Goal: Book appointment/travel/reservation

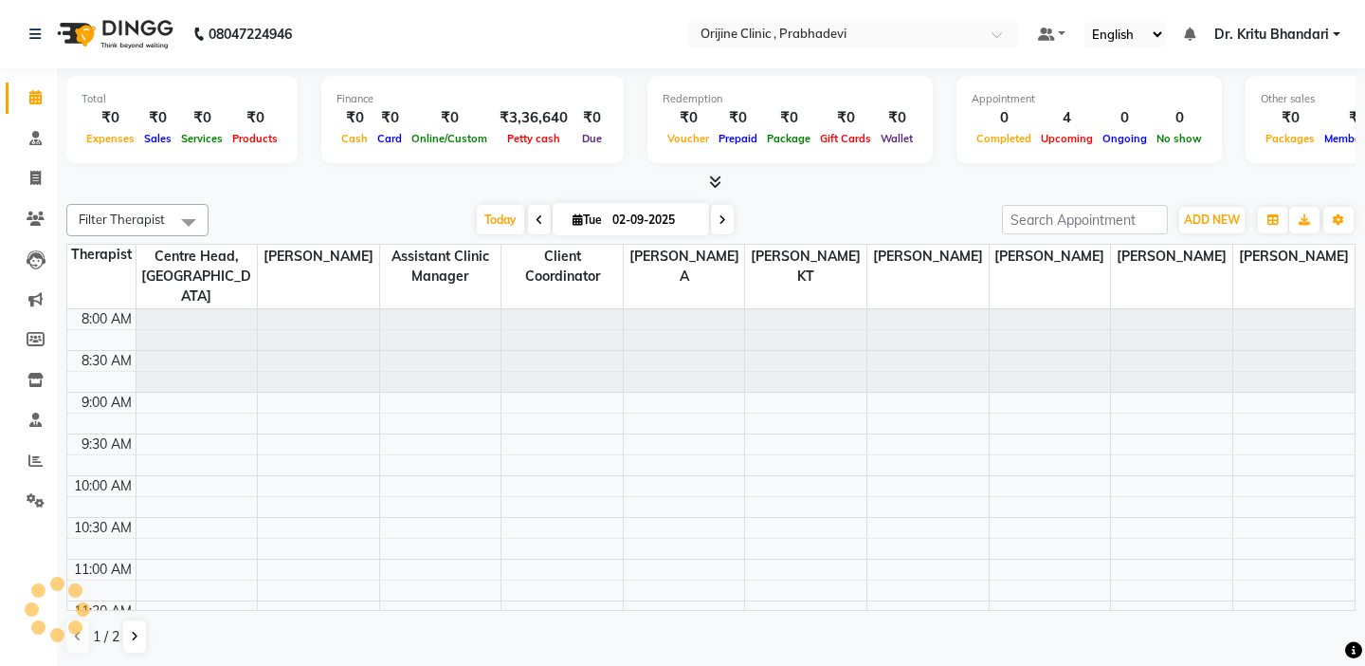
scroll to position [493, 0]
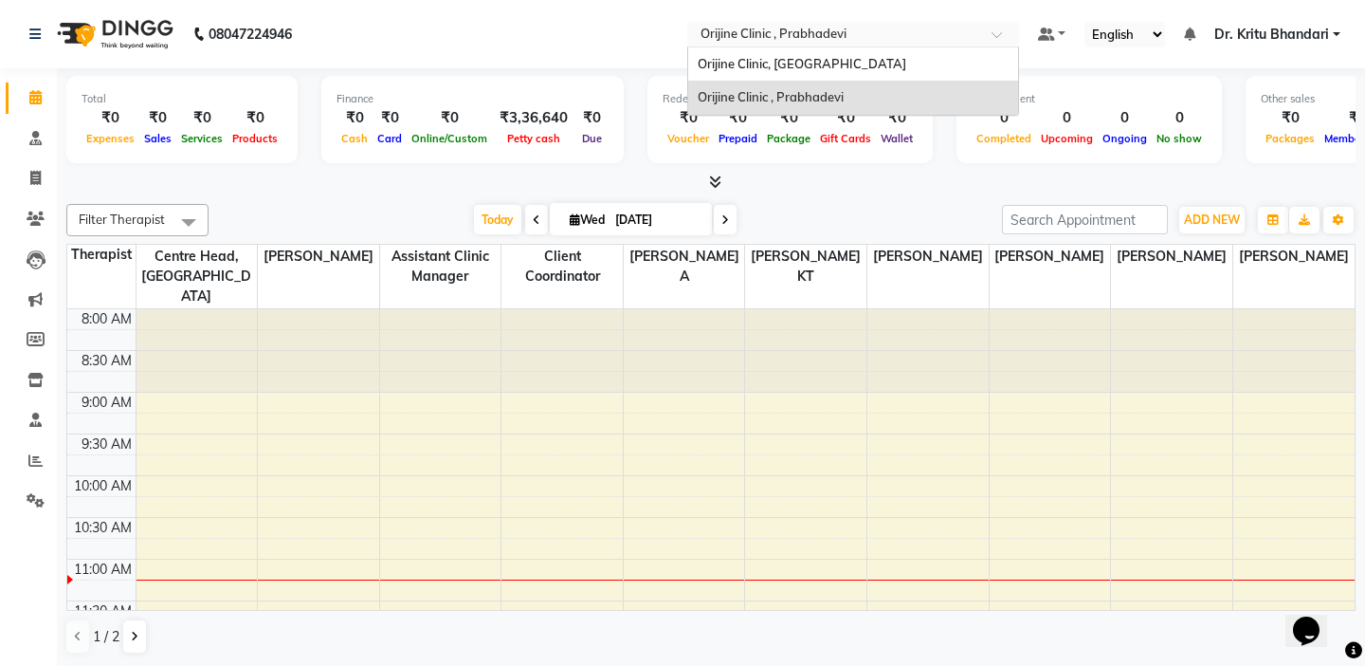
click at [690, 28] on div at bounding box center [853, 36] width 332 height 19
click at [737, 64] on span "Orijine Clinic, Kalyani Nagar" at bounding box center [802, 63] width 209 height 15
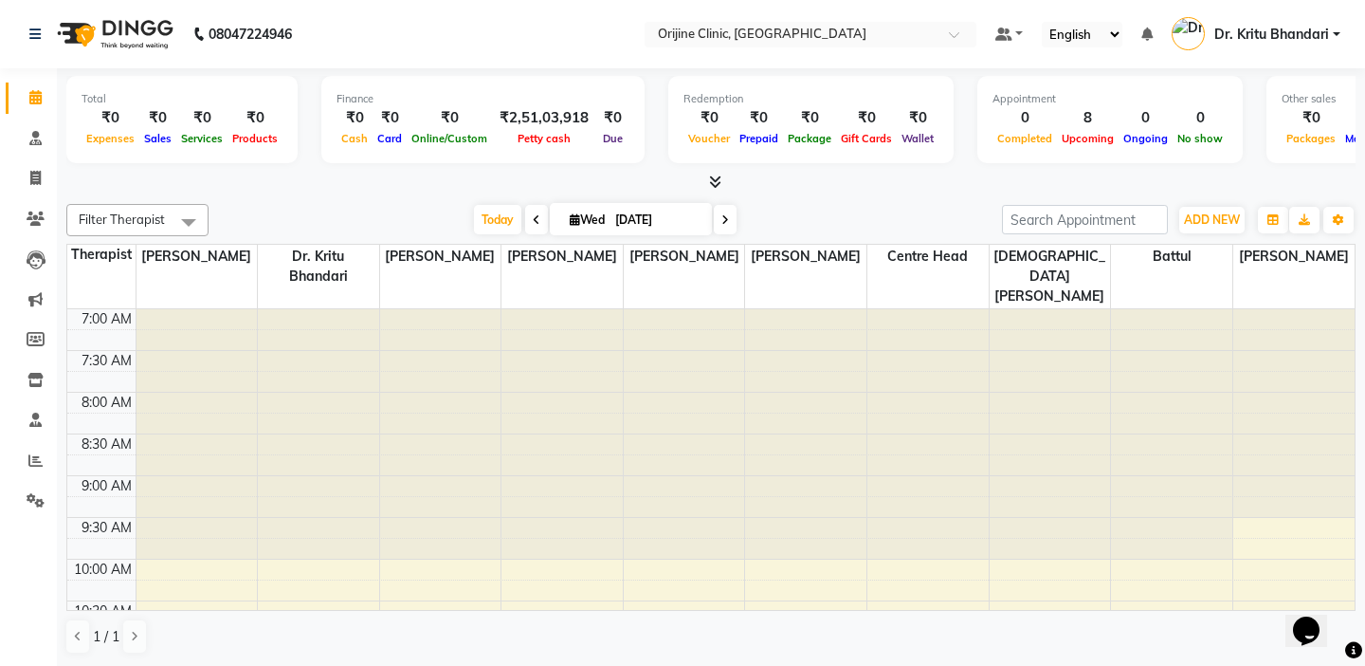
click at [113, 329] on td at bounding box center [101, 339] width 68 height 21
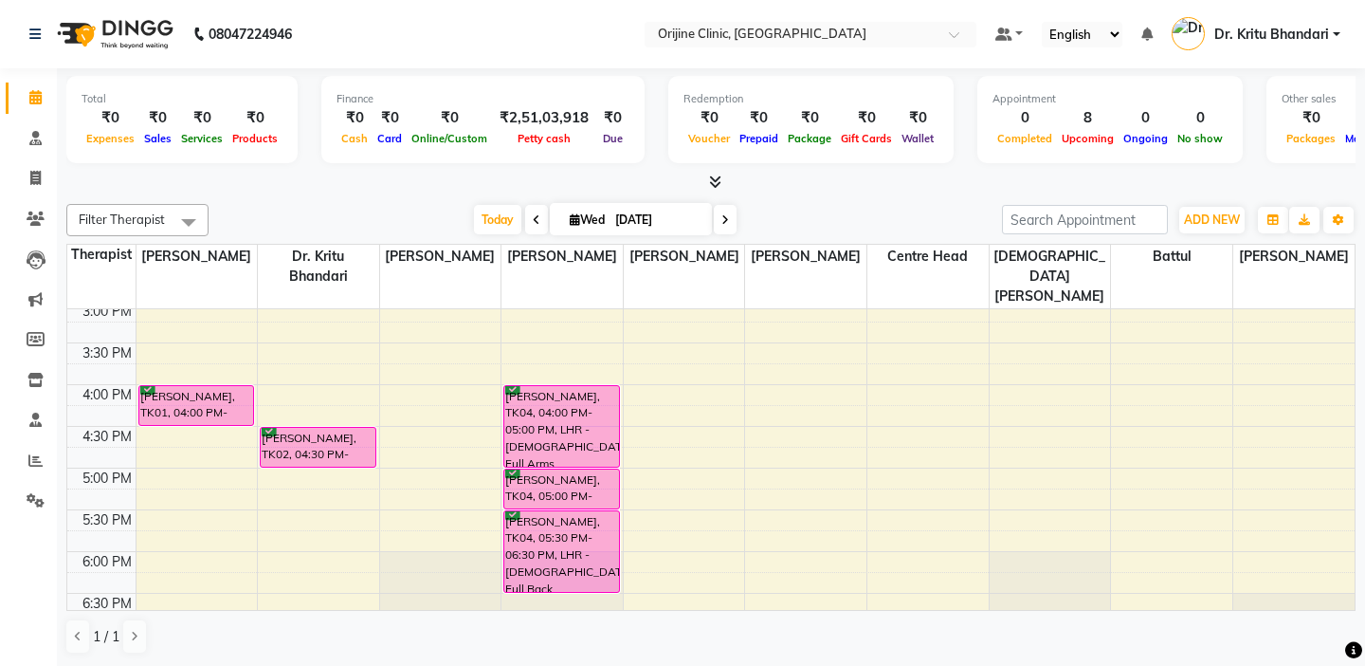
scroll to position [683, 0]
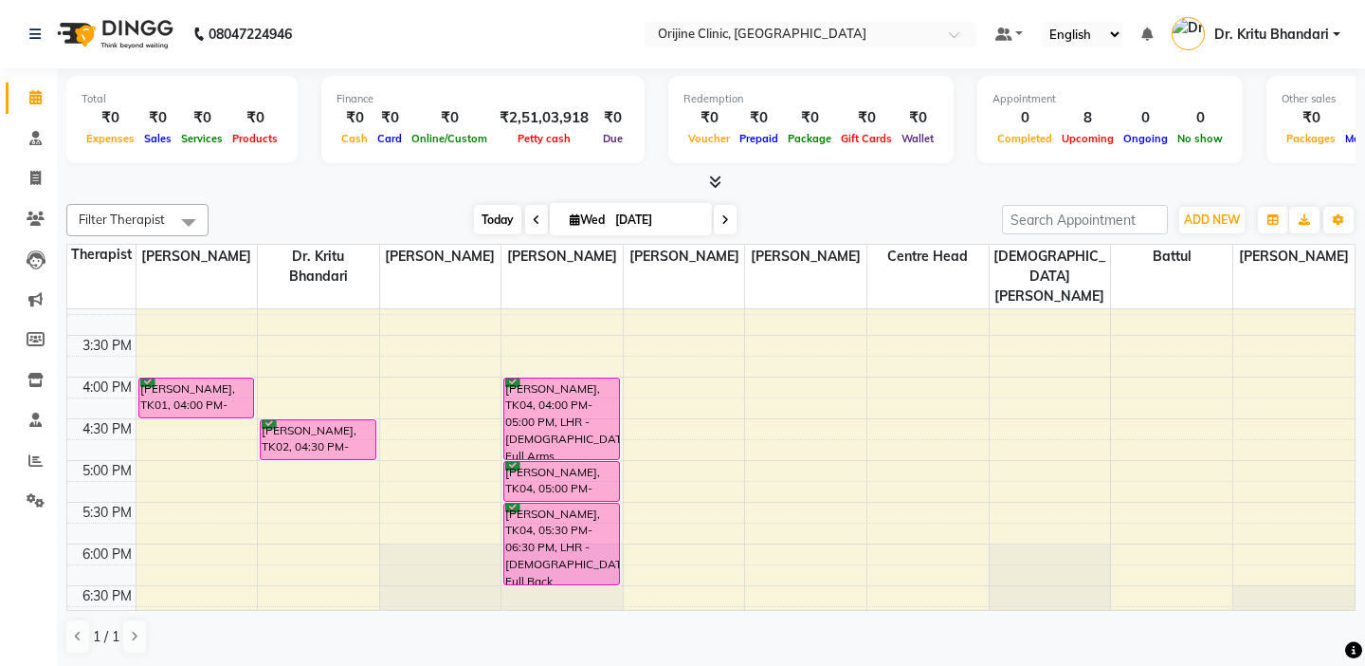
click at [498, 214] on span "Today" at bounding box center [497, 219] width 47 height 29
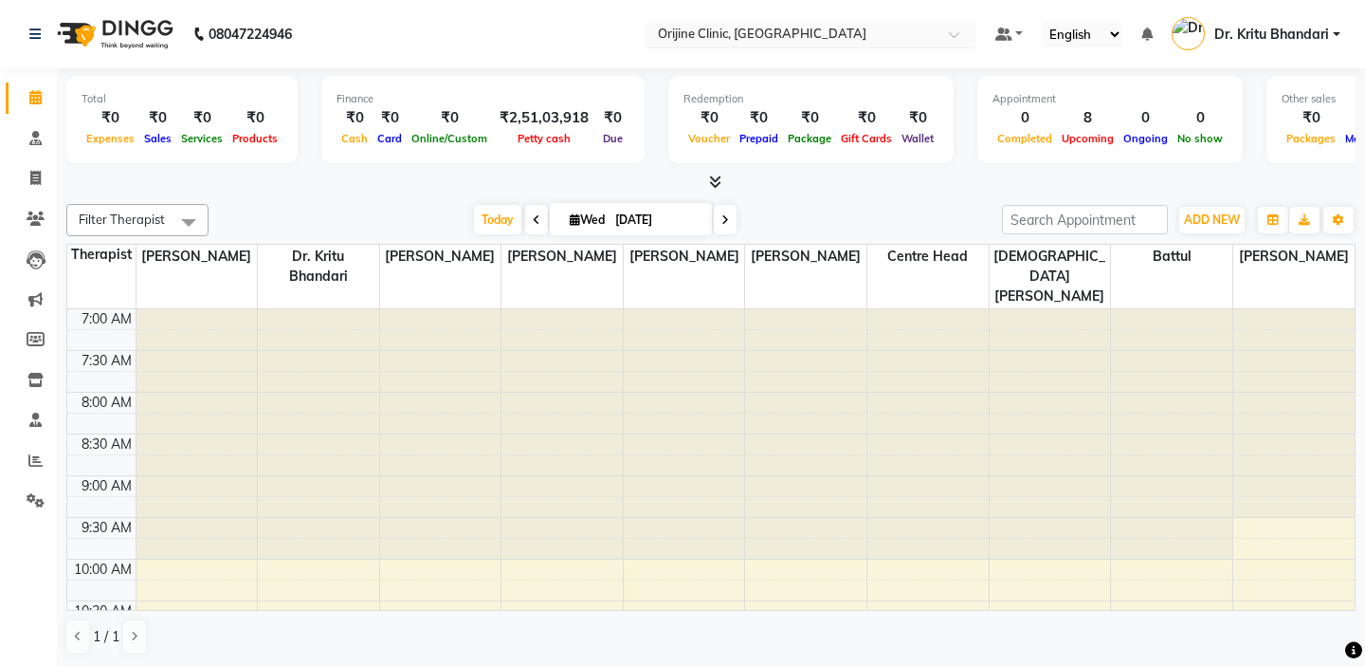
click at [720, 32] on input "text" at bounding box center [791, 36] width 275 height 19
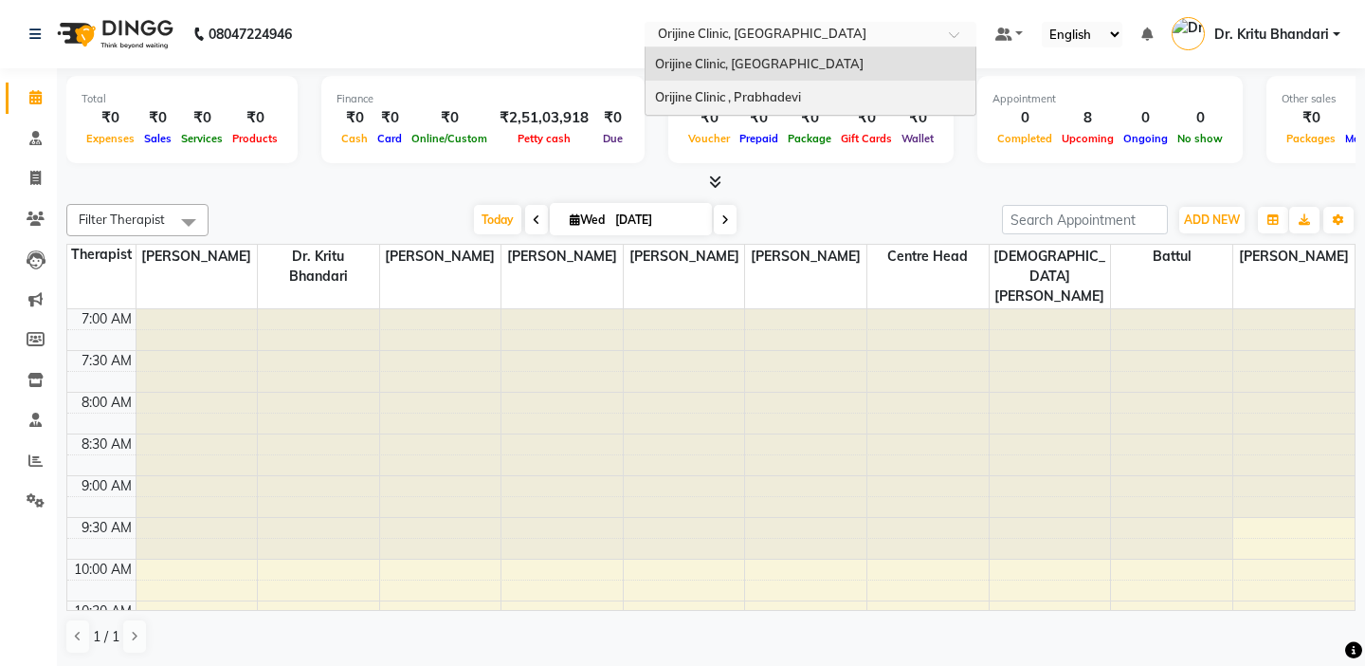
click at [726, 82] on div "Orijine Clinic , Prabhadevi" at bounding box center [811, 98] width 330 height 34
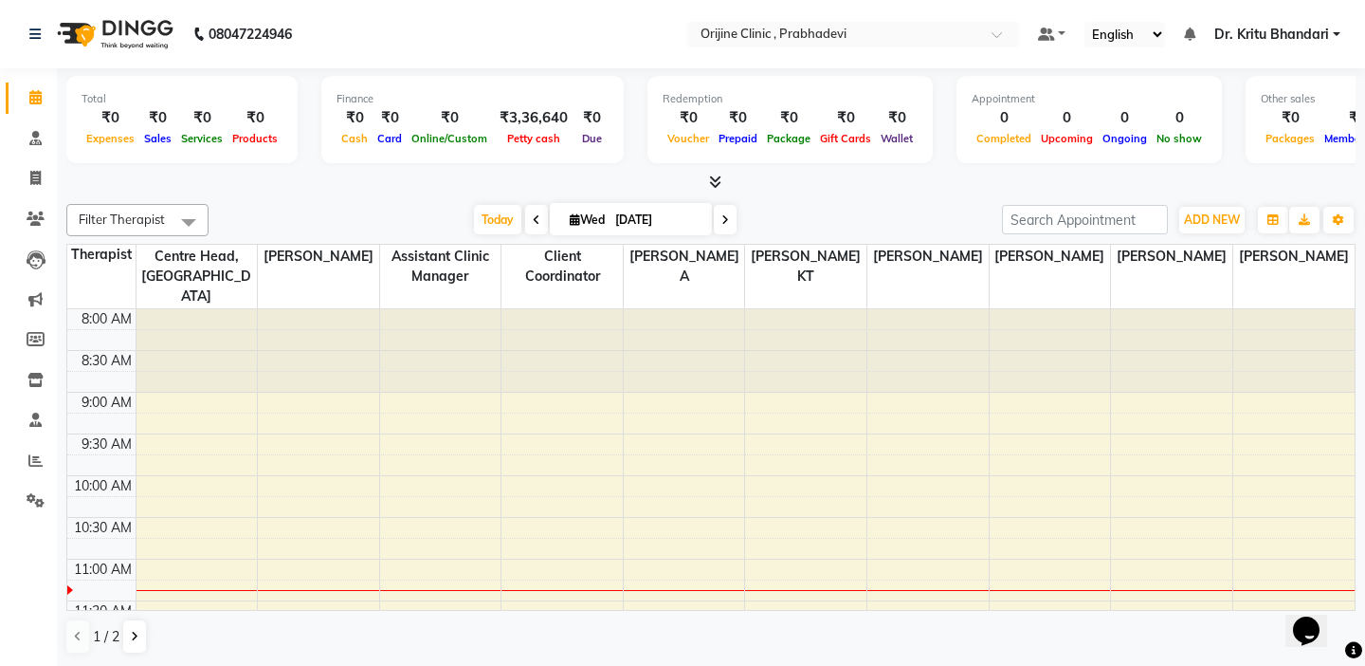
click at [109, 371] on td at bounding box center [101, 381] width 68 height 21
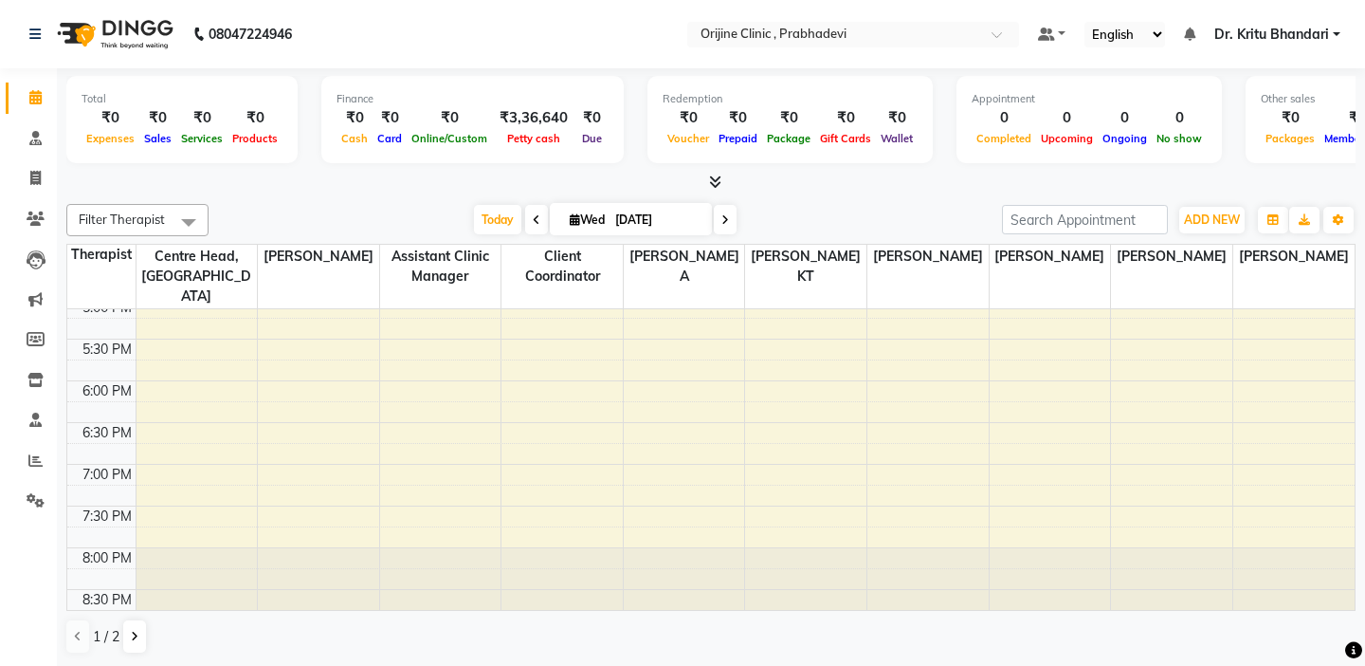
scroll to position [1, 0]
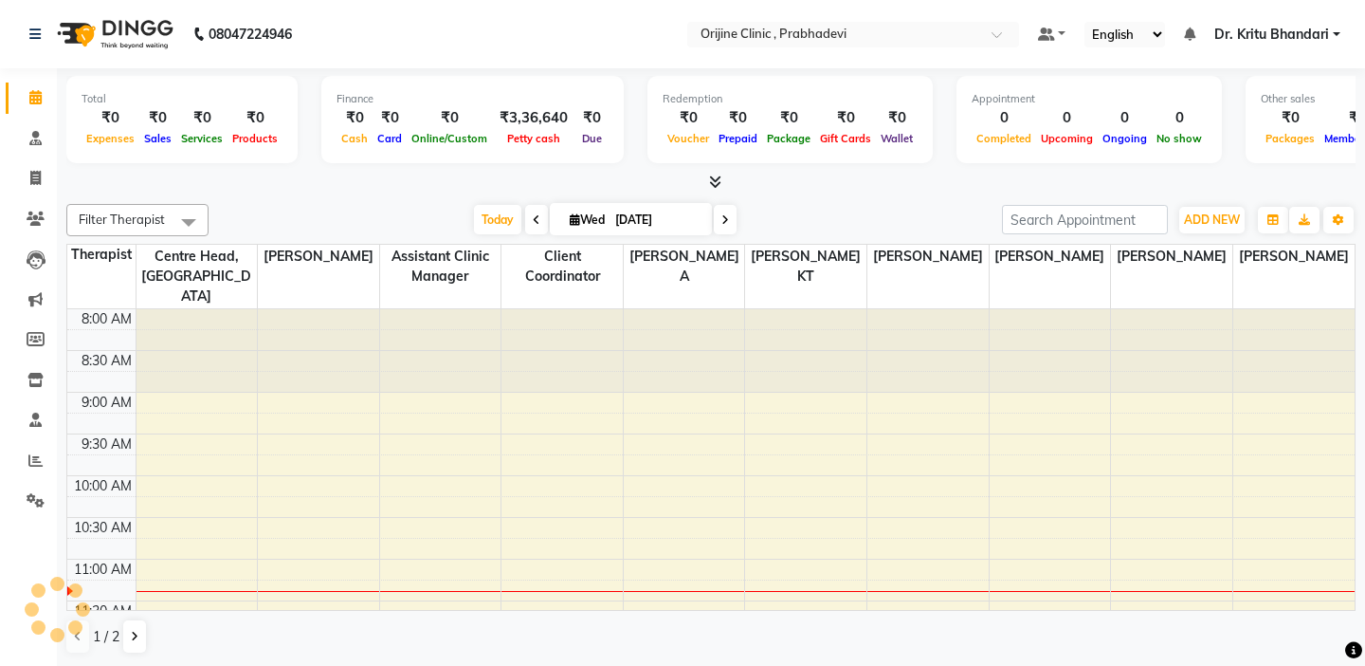
select select "en"
click at [505, 220] on span "Today" at bounding box center [497, 219] width 47 height 29
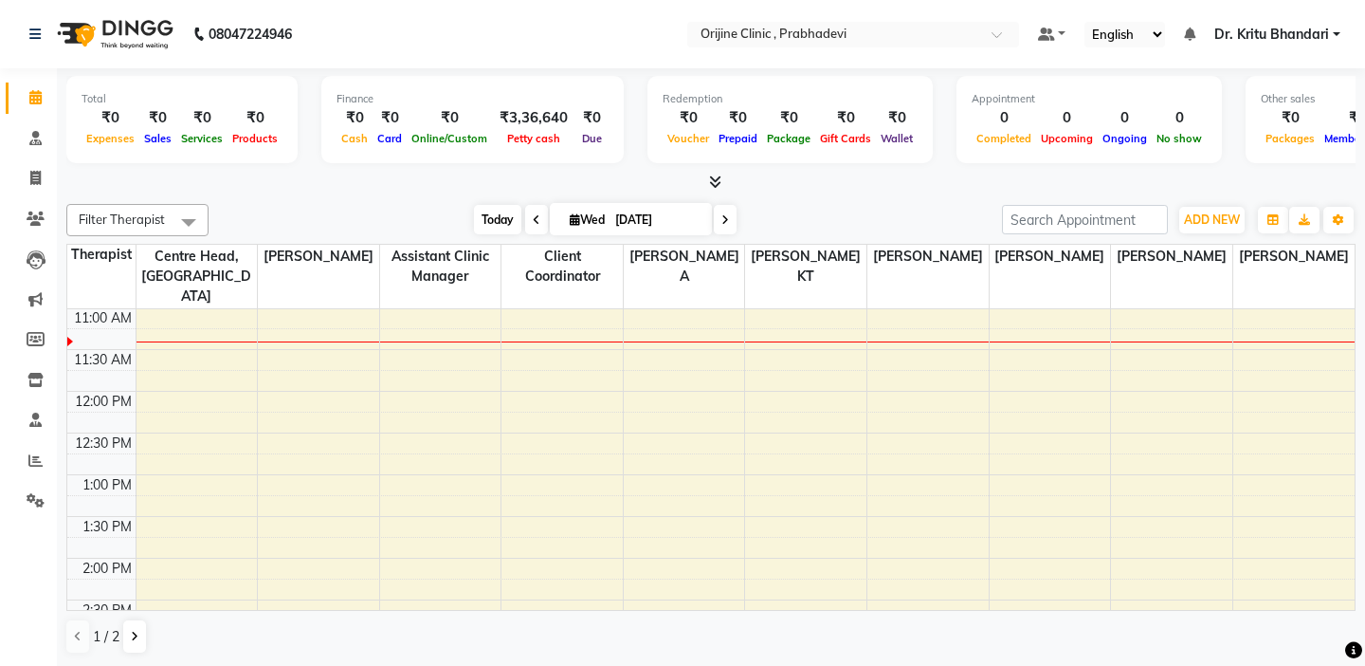
click at [505, 220] on span "Today" at bounding box center [497, 219] width 47 height 29
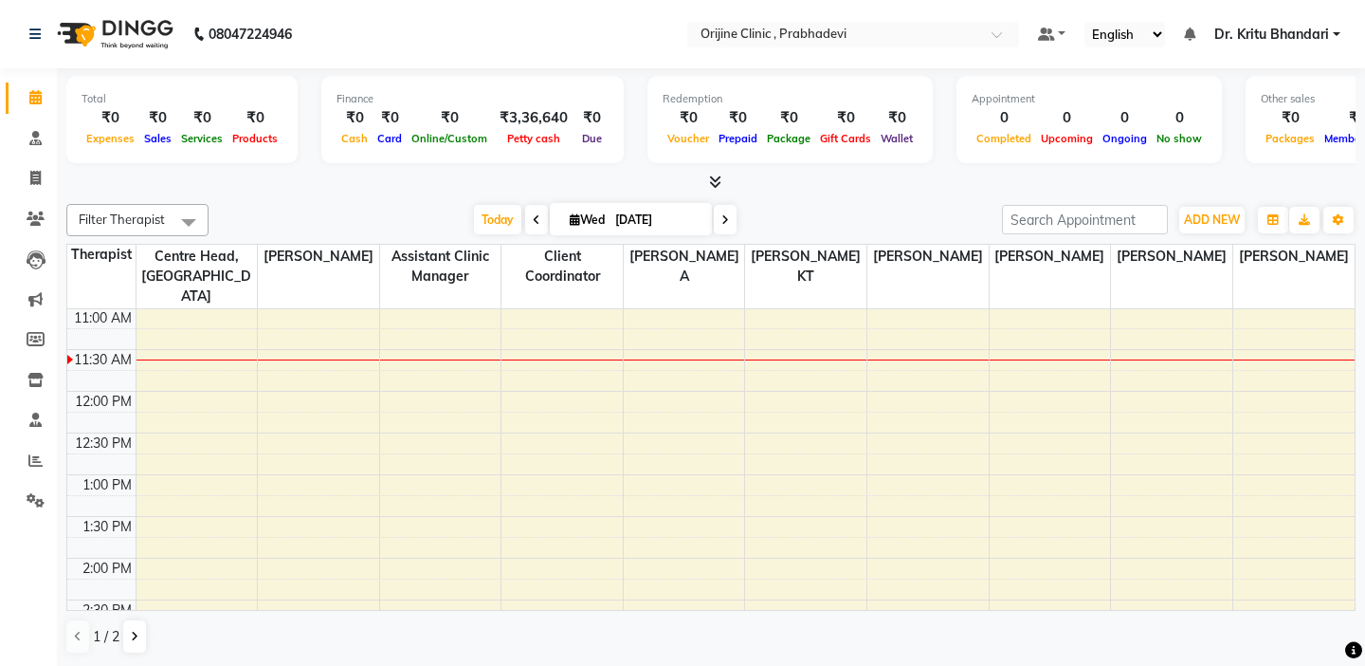
click at [570, 223] on icon at bounding box center [575, 219] width 10 height 12
select select "9"
select select "2025"
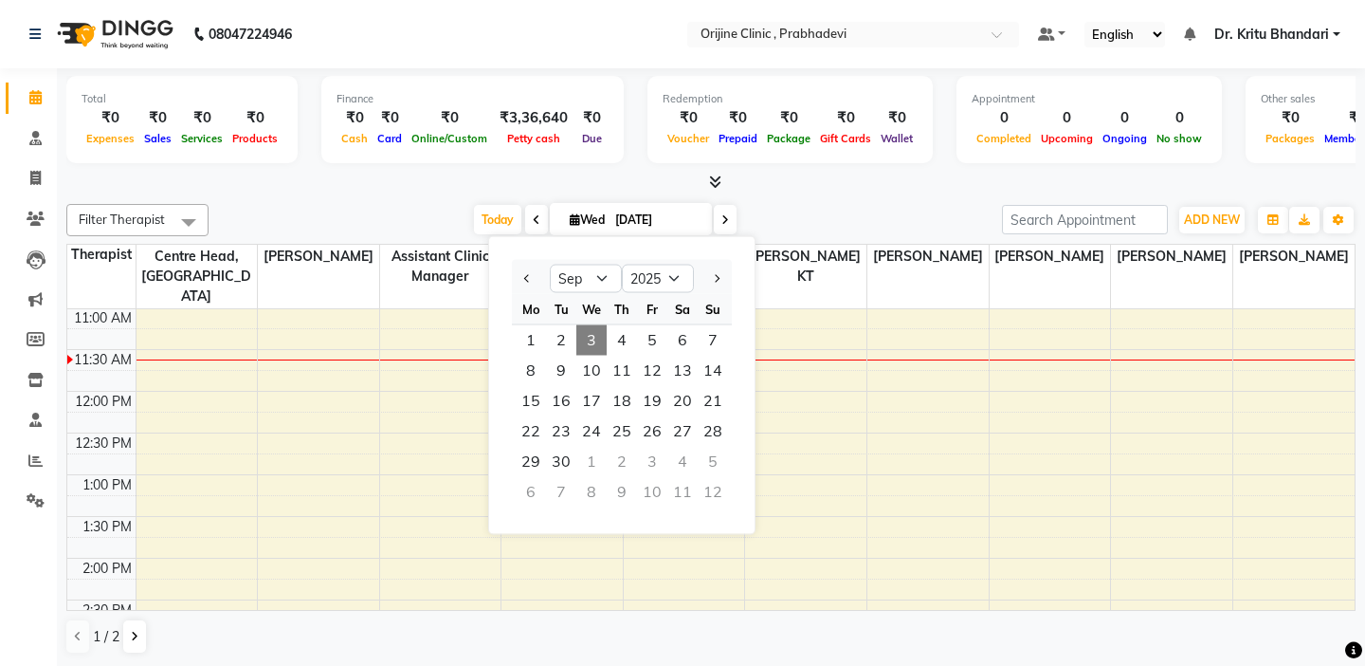
click at [574, 223] on icon at bounding box center [575, 219] width 10 height 12
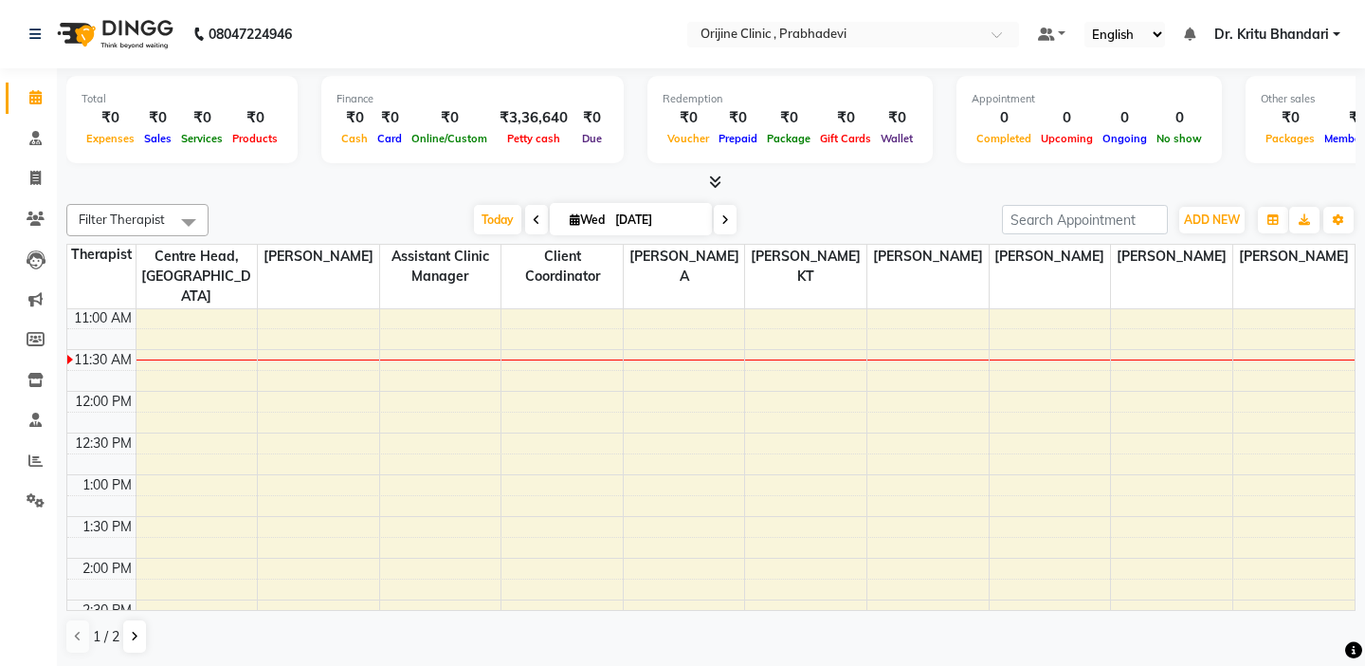
click at [574, 223] on icon at bounding box center [575, 219] width 10 height 12
select select "9"
select select "2025"
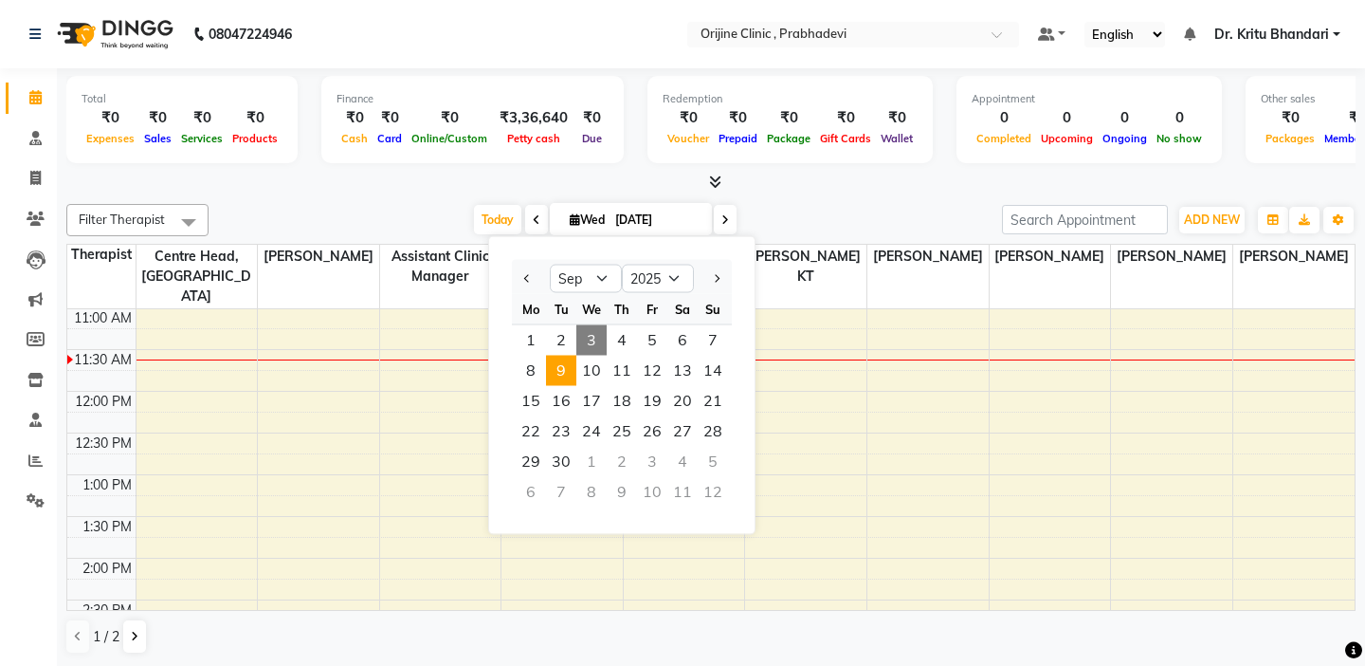
click at [559, 374] on span "9" at bounding box center [561, 371] width 30 height 30
type input "09-09-2025"
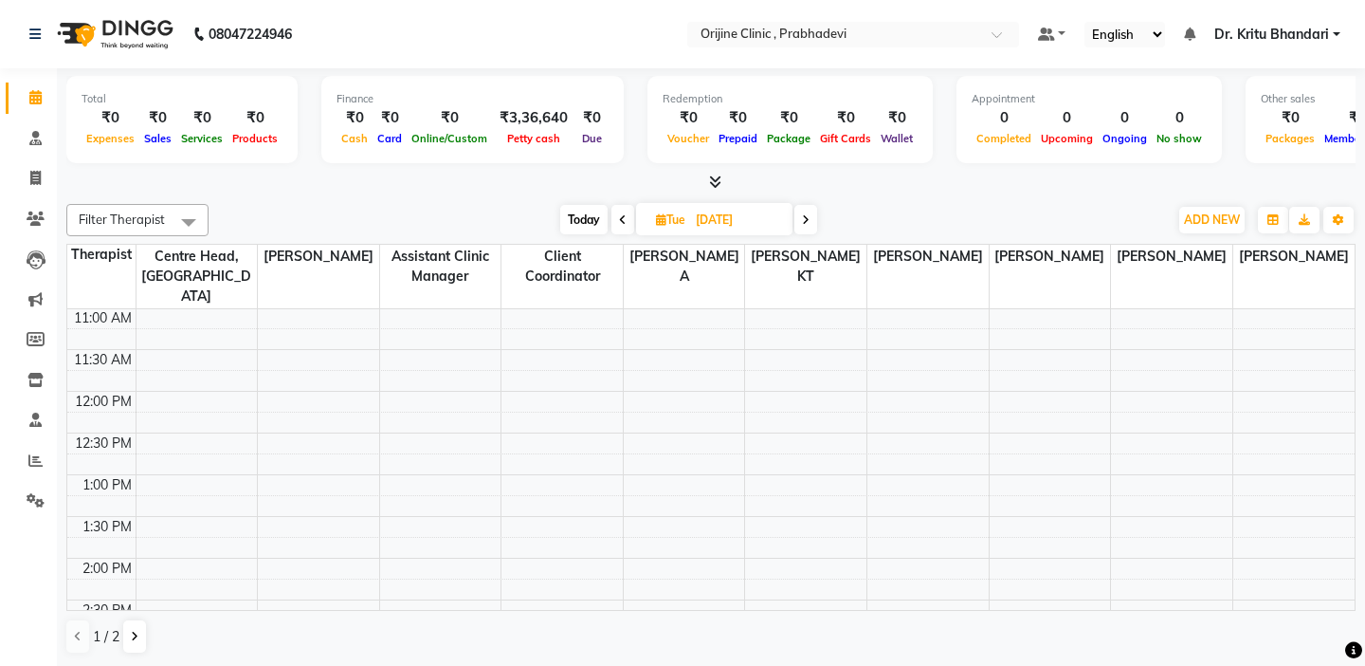
click at [107, 328] on td at bounding box center [101, 338] width 68 height 21
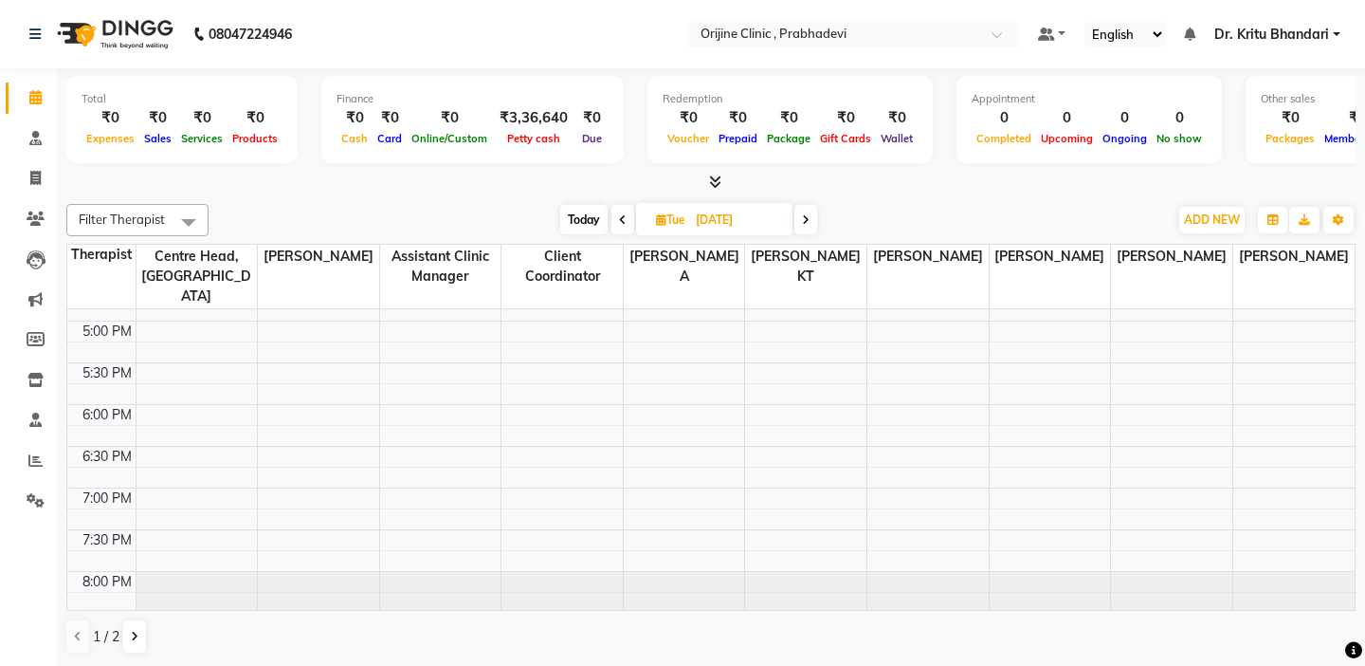
scroll to position [762, 0]
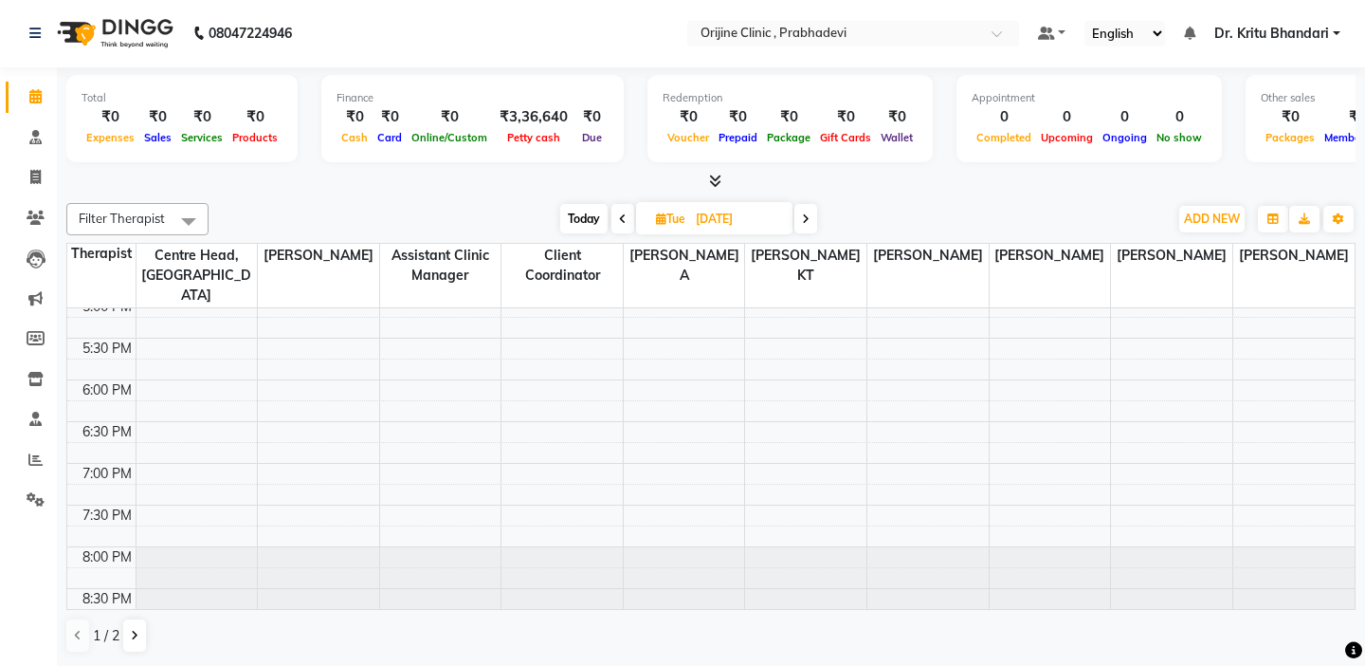
click at [662, 219] on icon at bounding box center [661, 218] width 10 height 12
select select "9"
select select "2025"
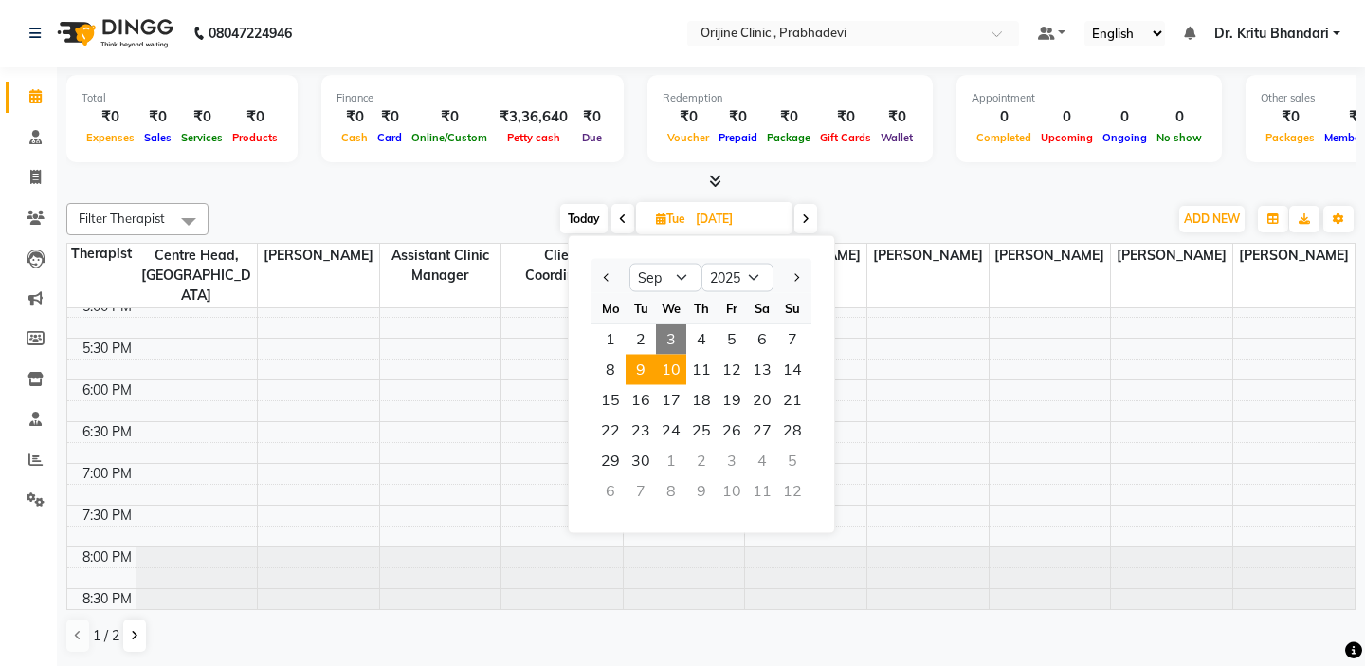
click at [672, 366] on span "10" at bounding box center [671, 370] width 30 height 30
type input "10-09-2025"
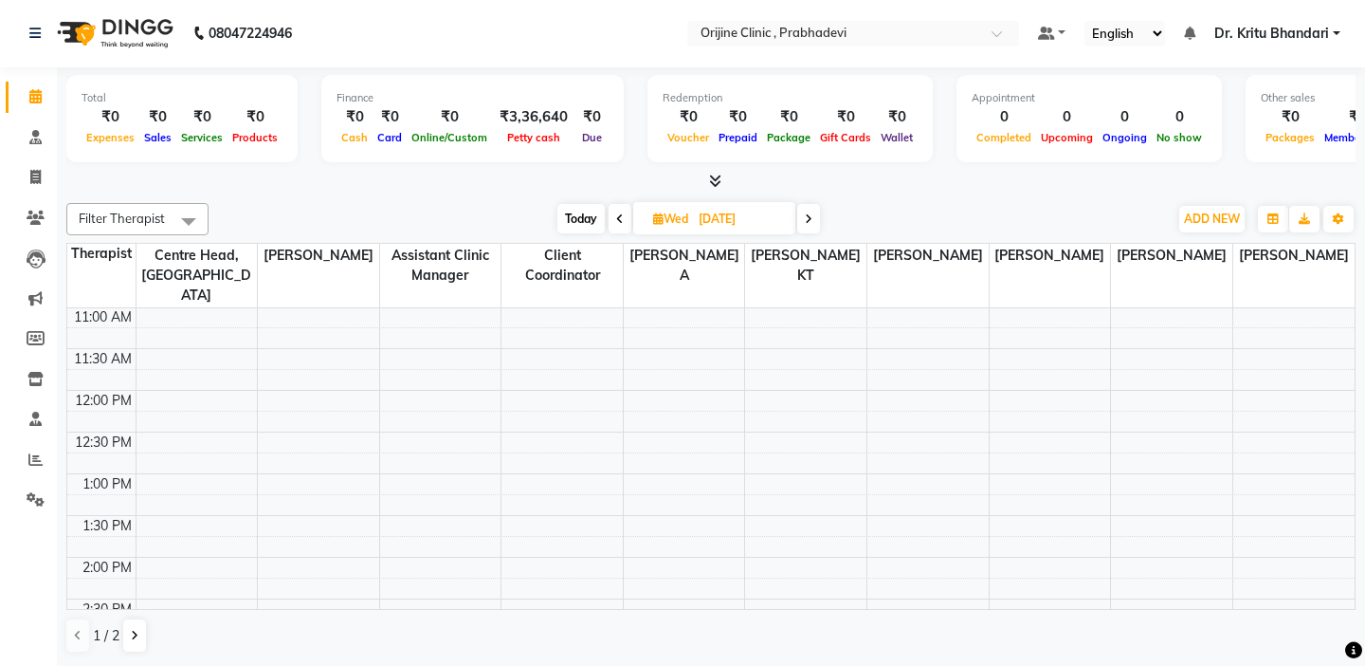
click at [104, 327] on td at bounding box center [101, 337] width 68 height 21
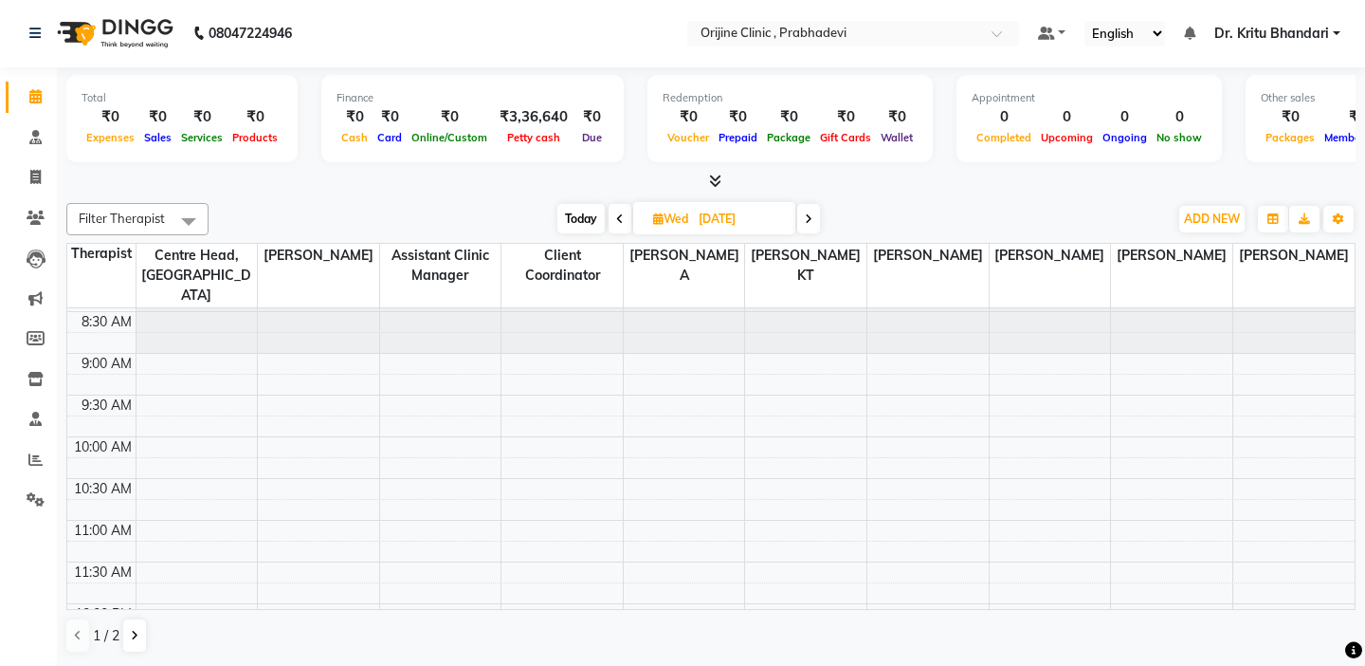
scroll to position [0, 0]
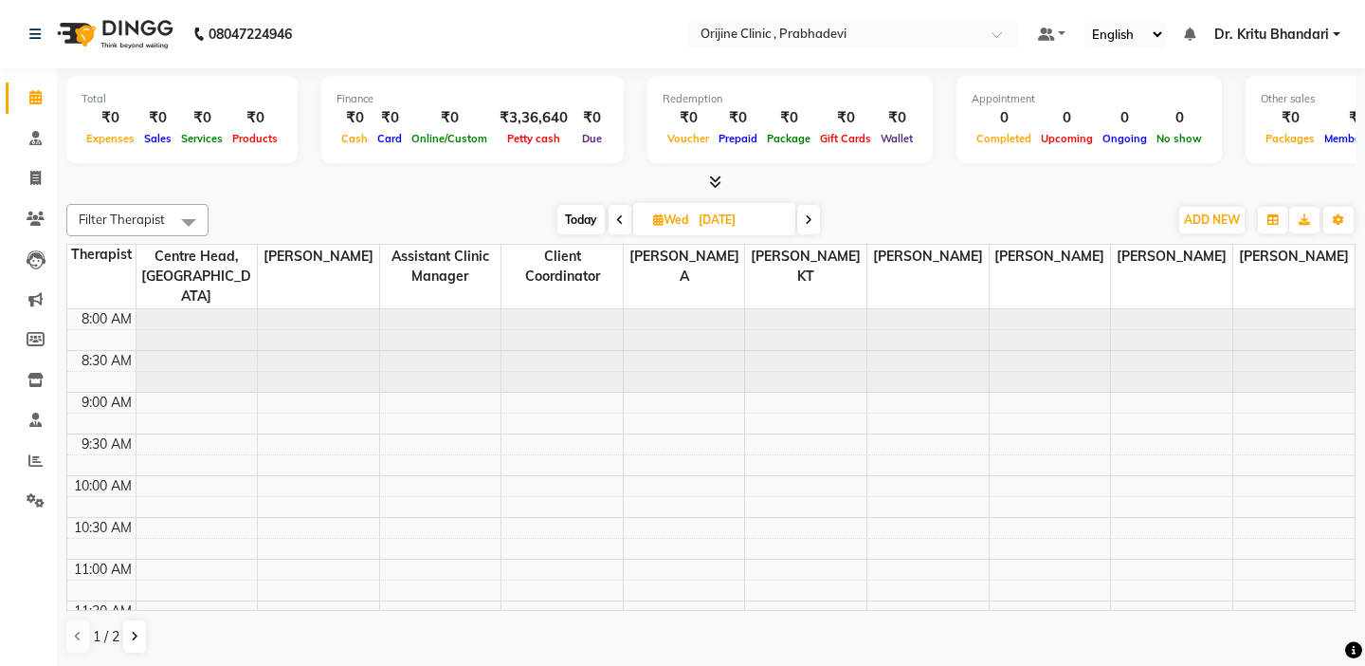
click at [648, 219] on span "Wed" at bounding box center [670, 219] width 45 height 14
select select "9"
select select "2025"
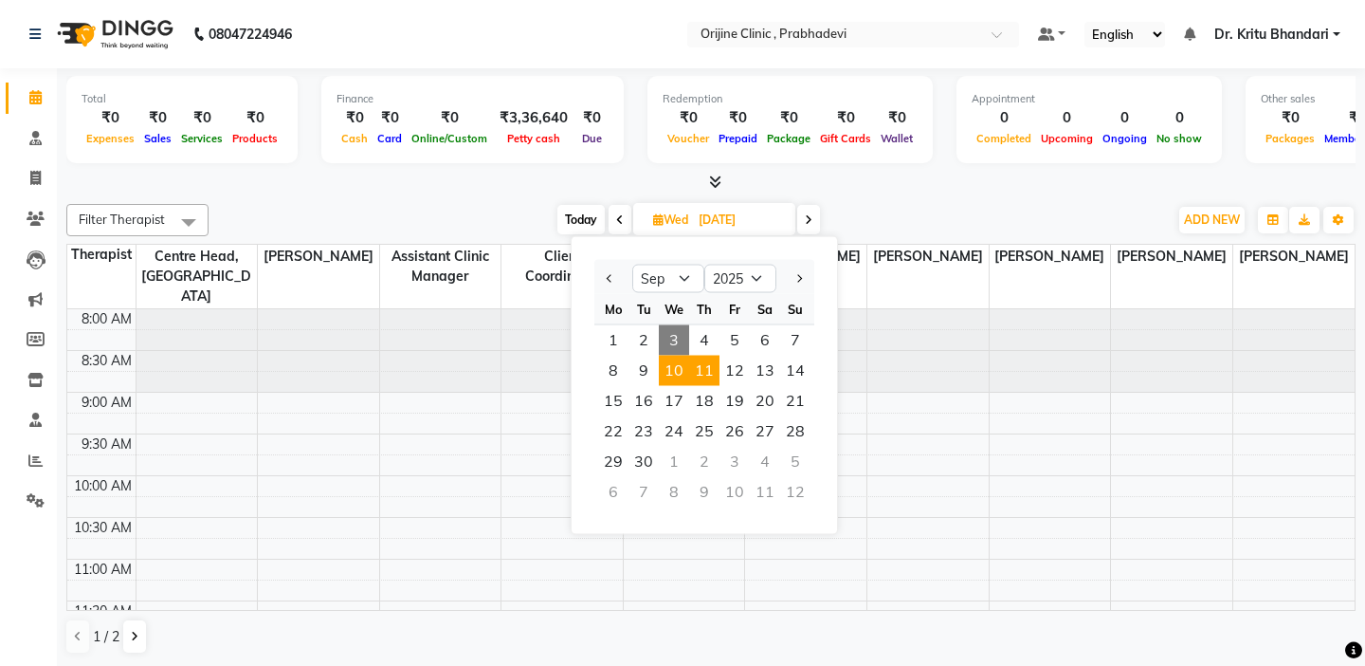
click at [705, 362] on span "11" at bounding box center [704, 371] width 30 height 30
type input "11-09-2025"
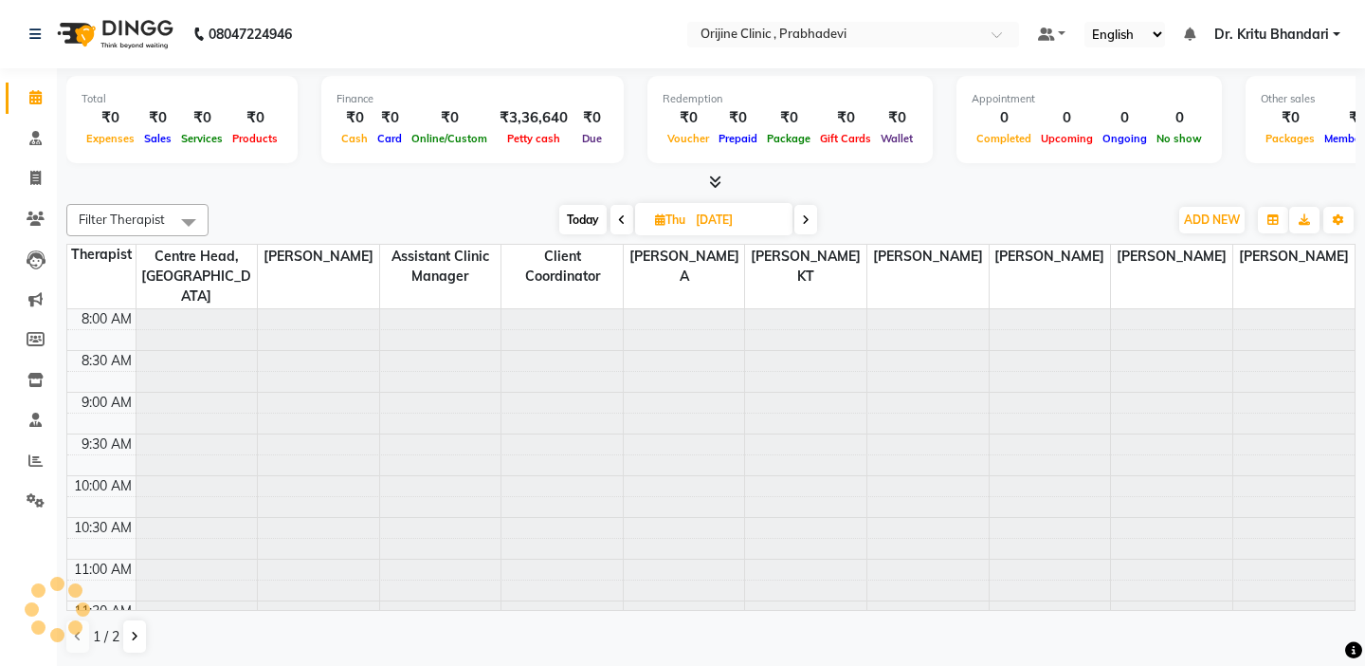
scroll to position [251, 0]
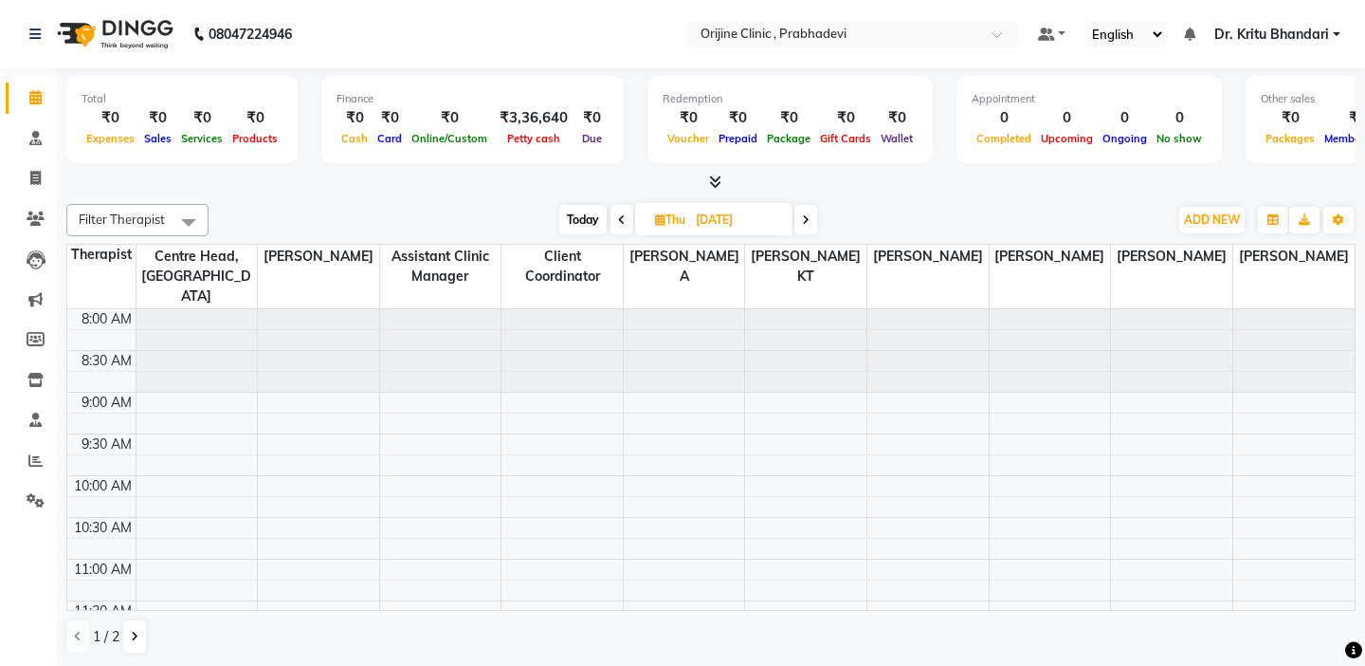
click at [105, 351] on div "8:30 AM" at bounding box center [107, 361] width 58 height 20
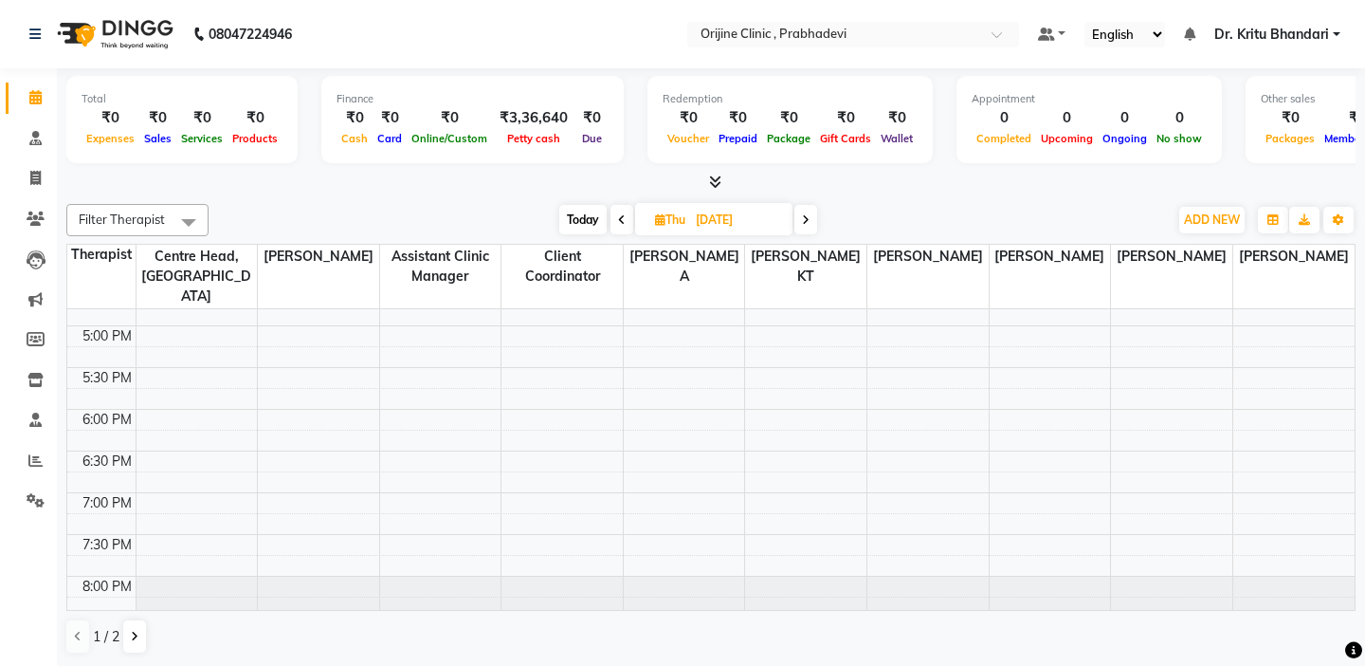
scroll to position [1, 0]
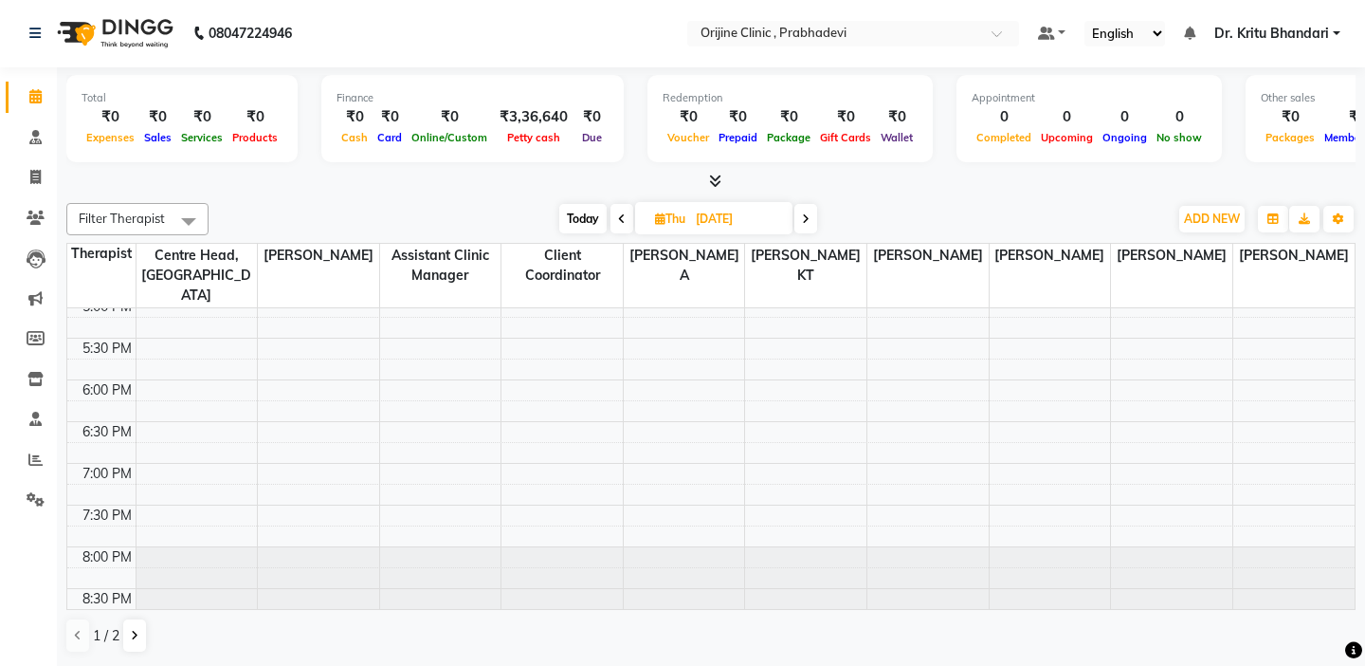
click at [807, 219] on icon at bounding box center [806, 218] width 8 height 11
type input "12-09-2025"
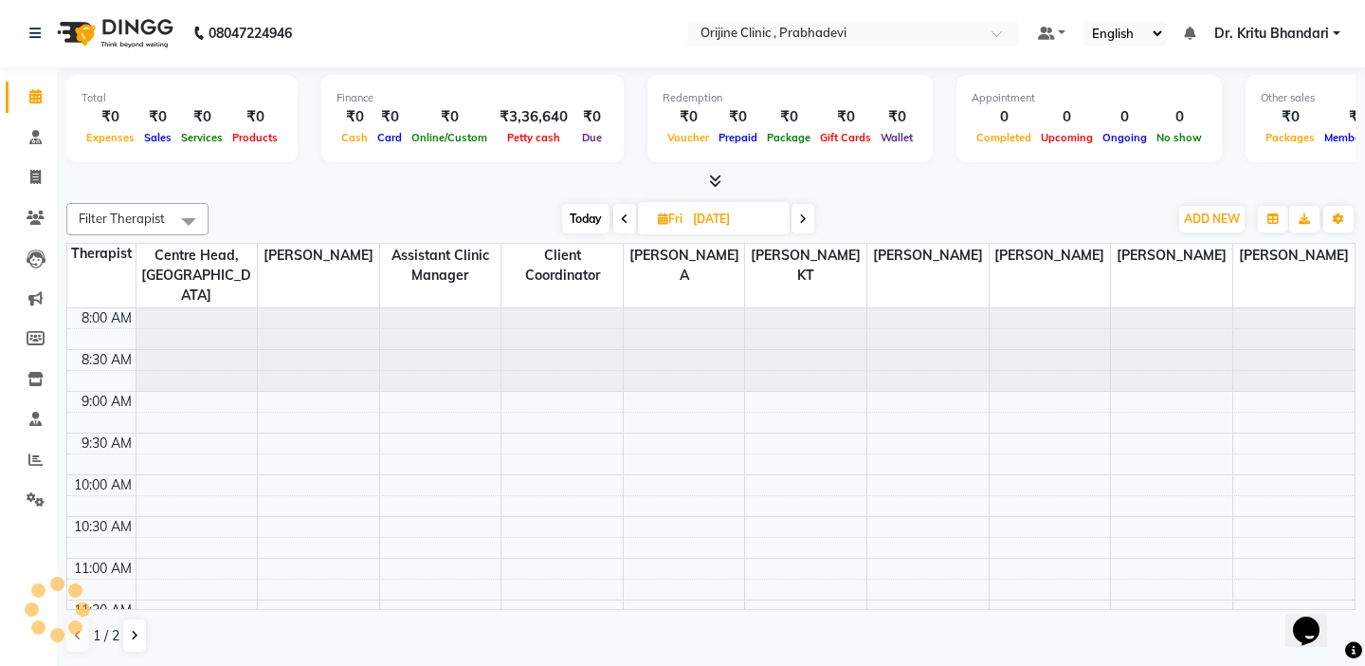
scroll to position [251, 0]
click at [112, 371] on td at bounding box center [101, 381] width 68 height 21
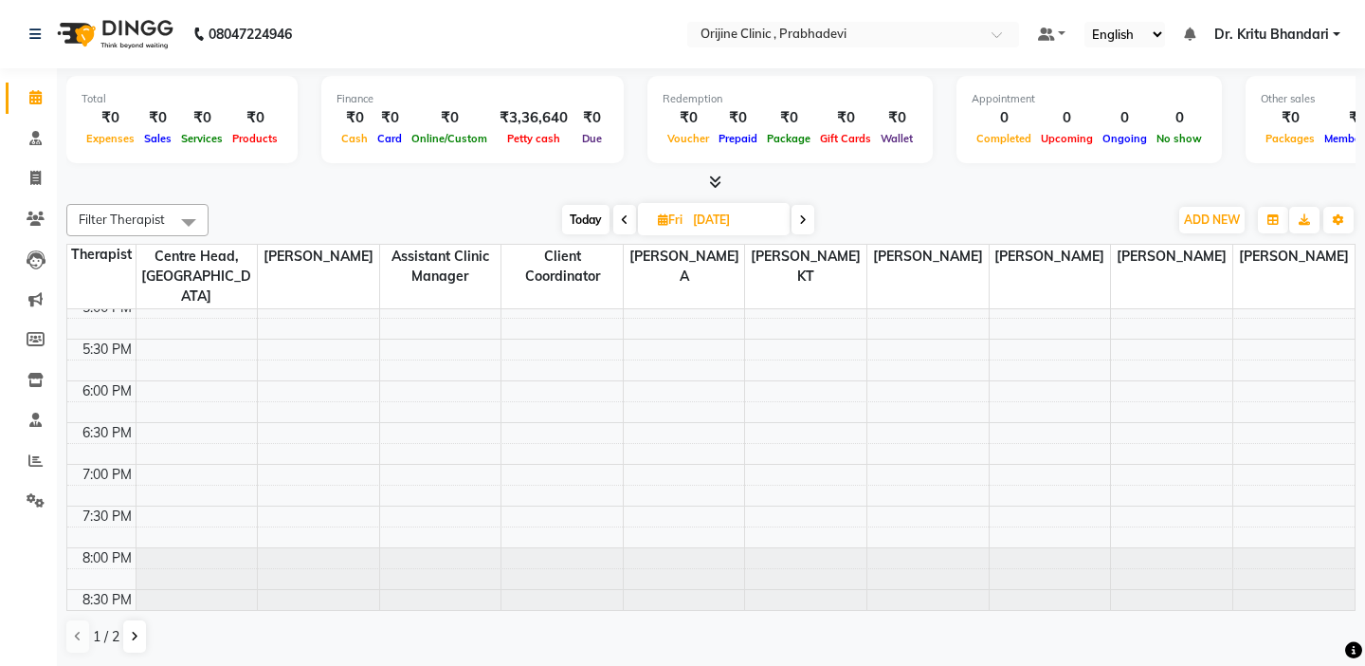
scroll to position [1, 0]
click at [581, 211] on span "Today" at bounding box center [585, 218] width 47 height 29
type input "[DATE]"
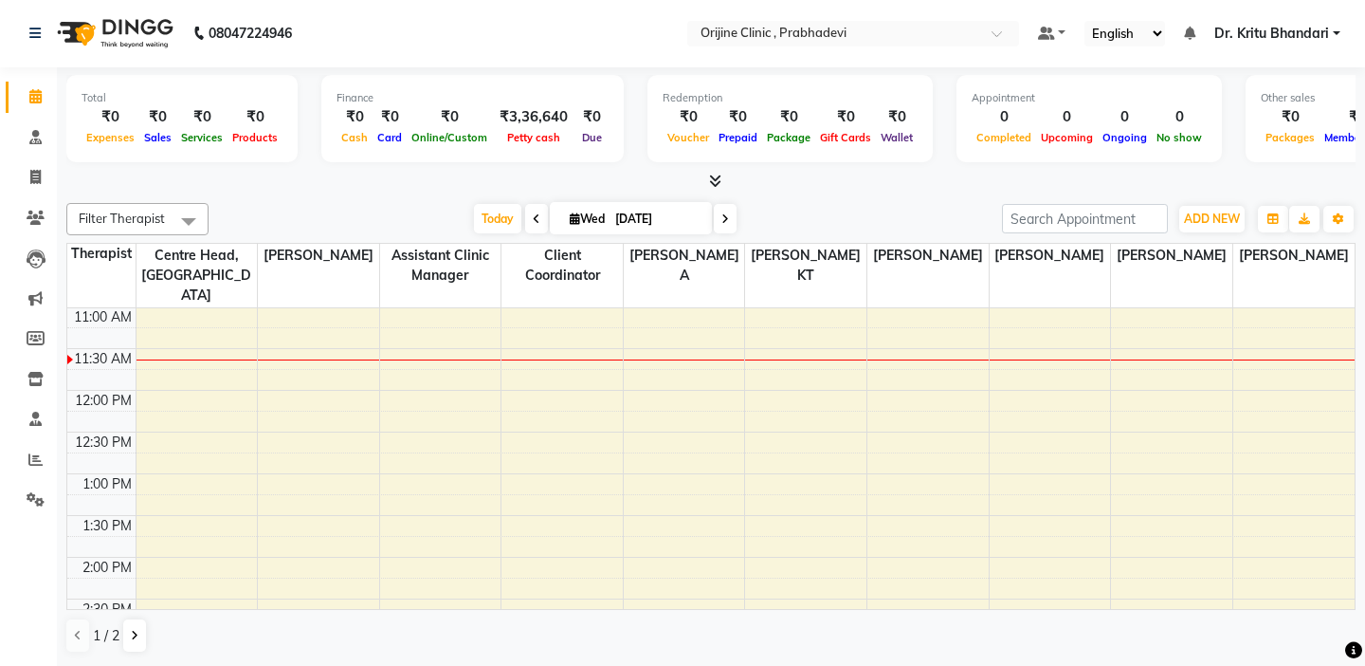
click at [581, 212] on span "Wed" at bounding box center [587, 218] width 45 height 14
select select "9"
select select "2025"
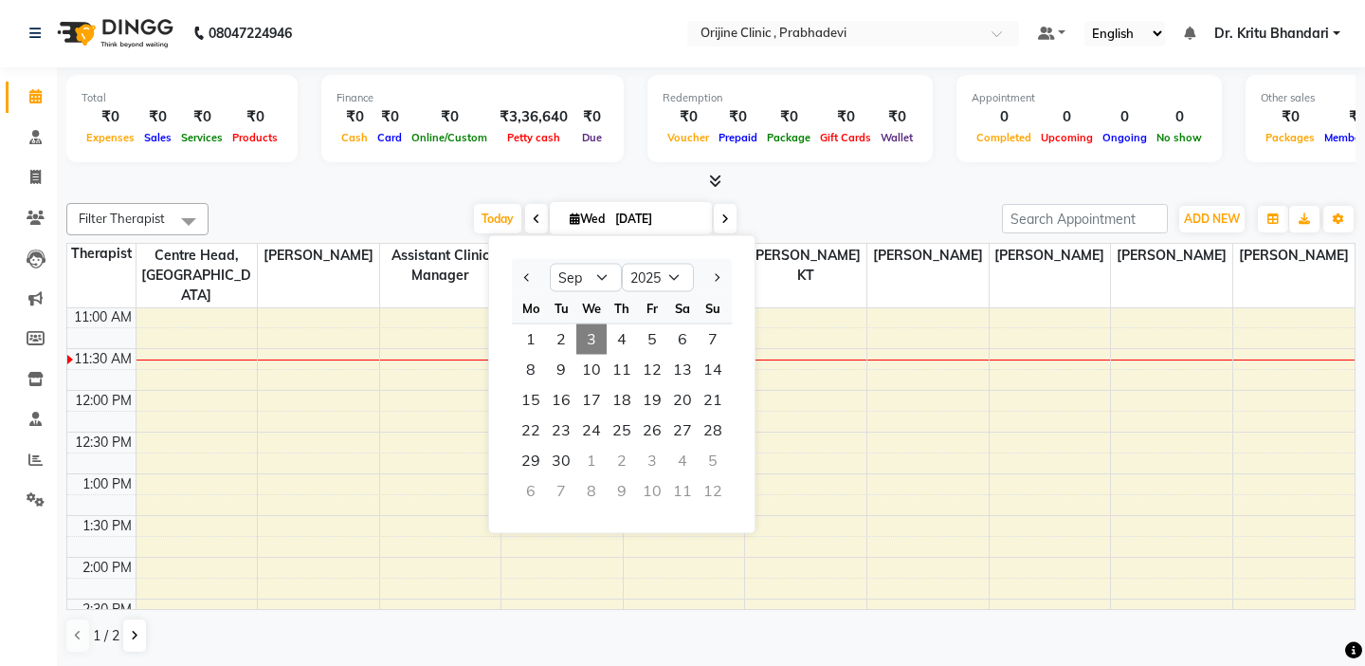
click at [592, 334] on span "3" at bounding box center [591, 339] width 30 height 30
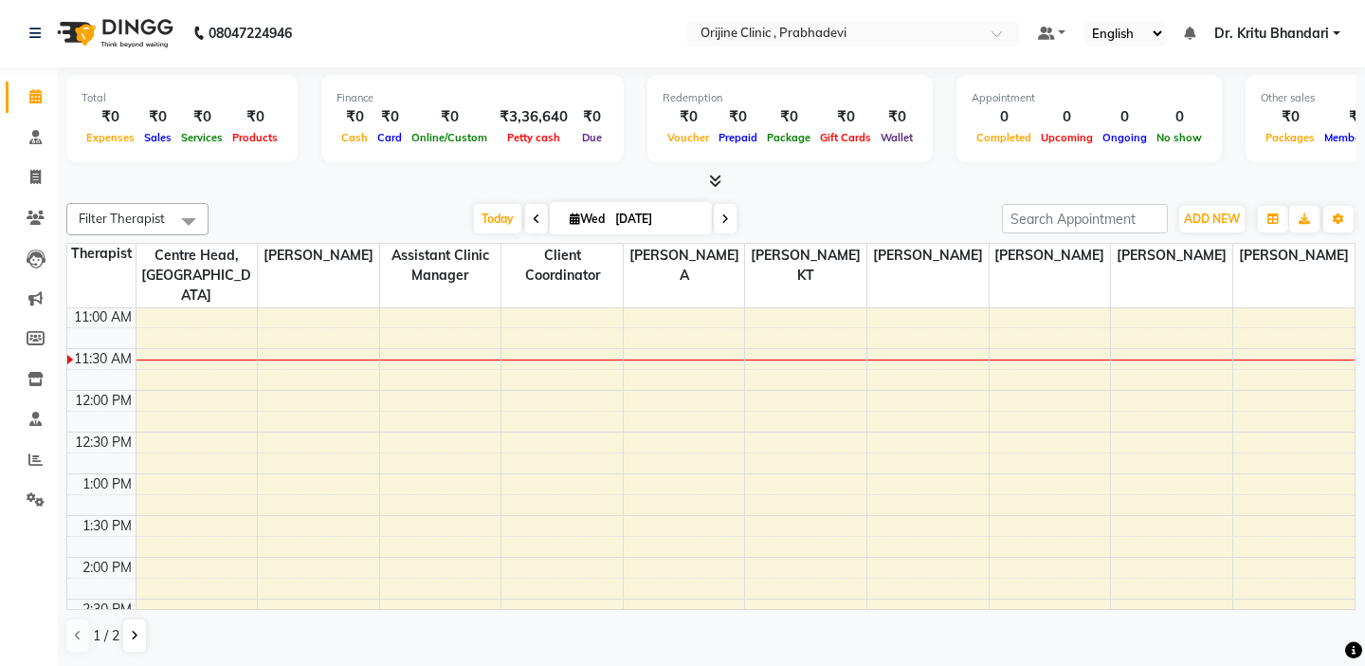
click at [572, 226] on span "[DATE]" at bounding box center [631, 218] width 162 height 32
click at [575, 217] on icon at bounding box center [575, 218] width 10 height 12
select select "9"
select select "2025"
